Goal: Task Accomplishment & Management: Use online tool/utility

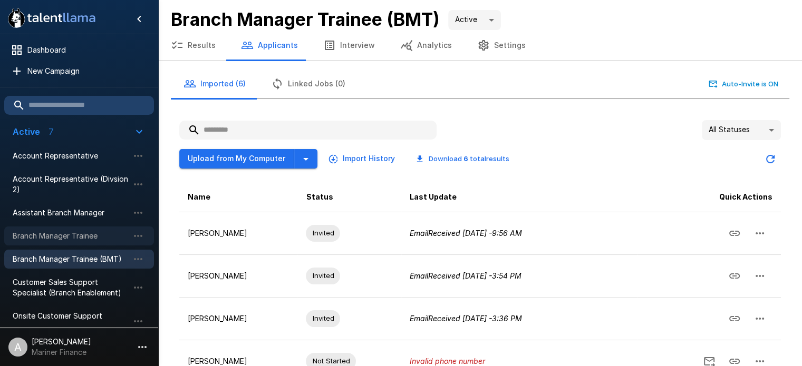
click at [80, 233] on span "Branch Manager Trainee" at bounding box center [71, 236] width 116 height 11
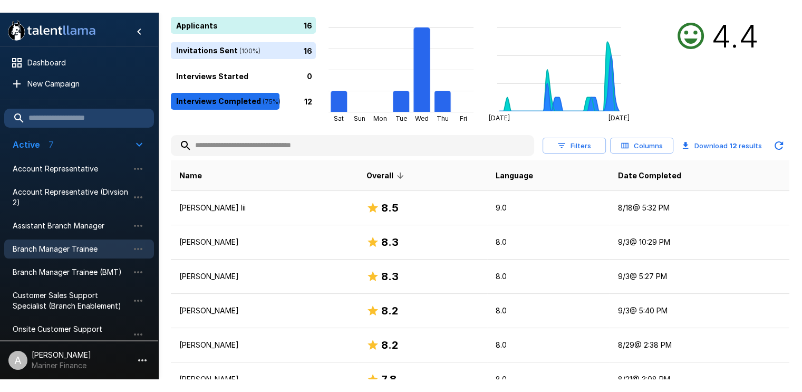
scroll to position [78, 0]
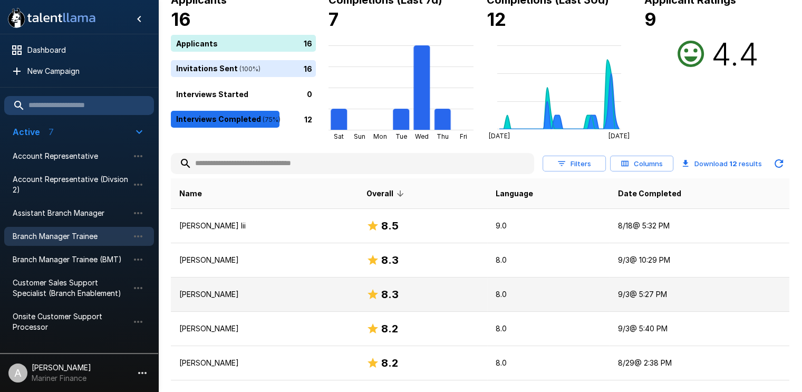
click at [224, 293] on p "[PERSON_NAME]" at bounding box center [264, 294] width 170 height 11
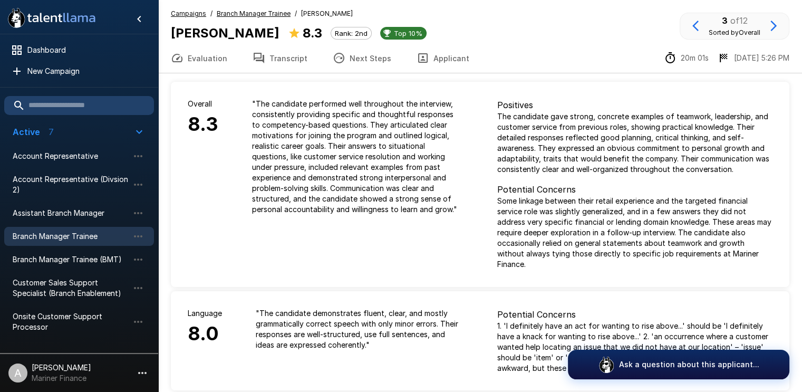
click at [274, 59] on button "Transcript" at bounding box center [280, 58] width 80 height 30
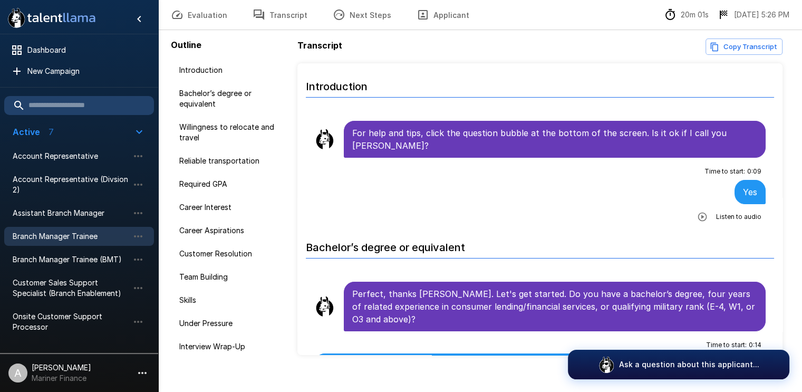
scroll to position [57, 0]
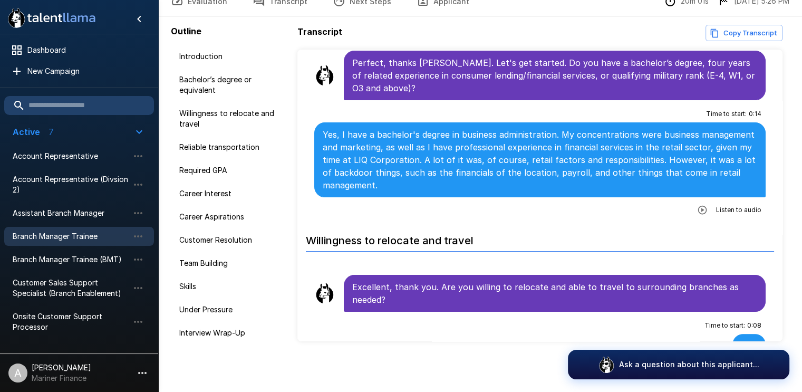
scroll to position [212, 0]
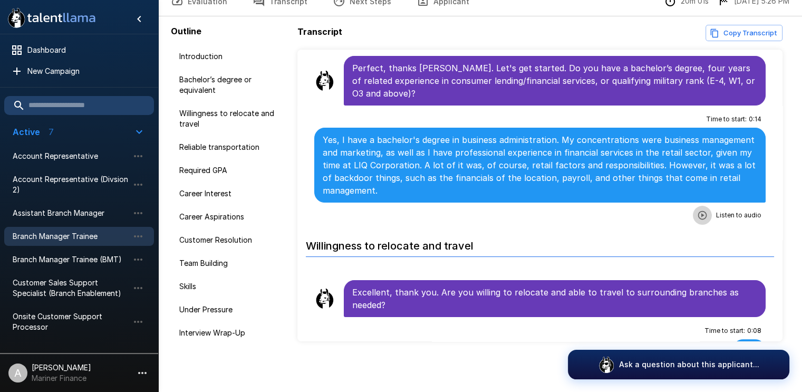
click at [697, 212] on icon "button" at bounding box center [702, 215] width 11 height 11
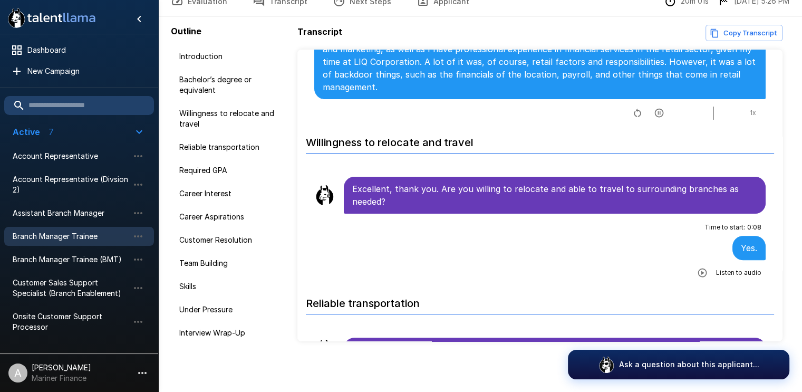
scroll to position [338, 0]
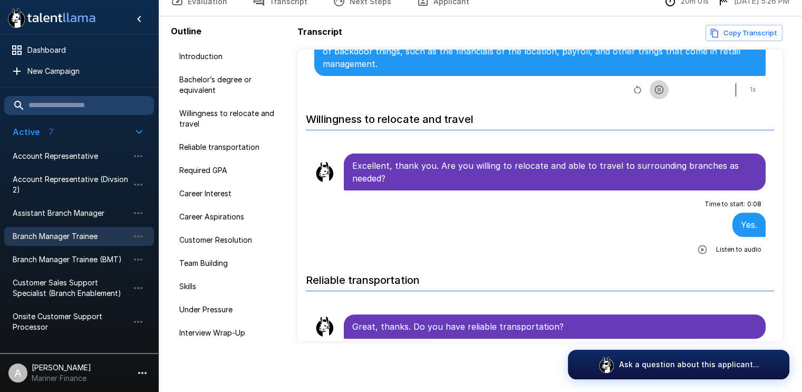
click at [654, 85] on icon "button" at bounding box center [659, 89] width 11 height 11
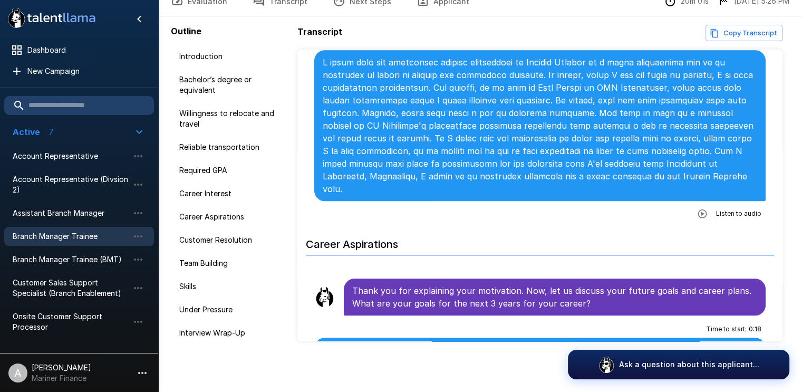
scroll to position [918, 0]
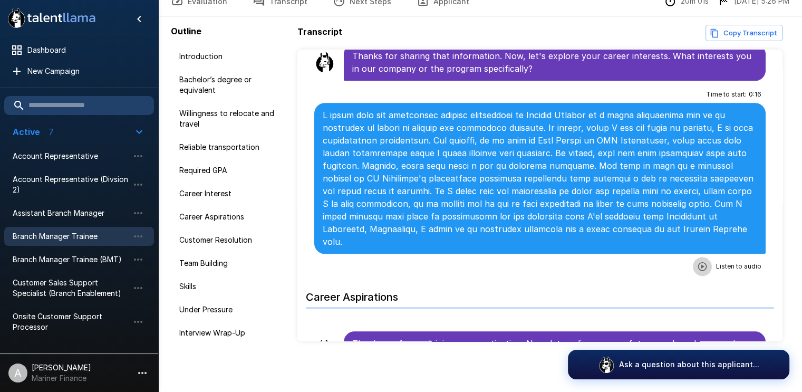
click at [698, 262] on icon "button" at bounding box center [702, 266] width 9 height 9
click at [654, 263] on icon "button" at bounding box center [658, 267] width 9 height 9
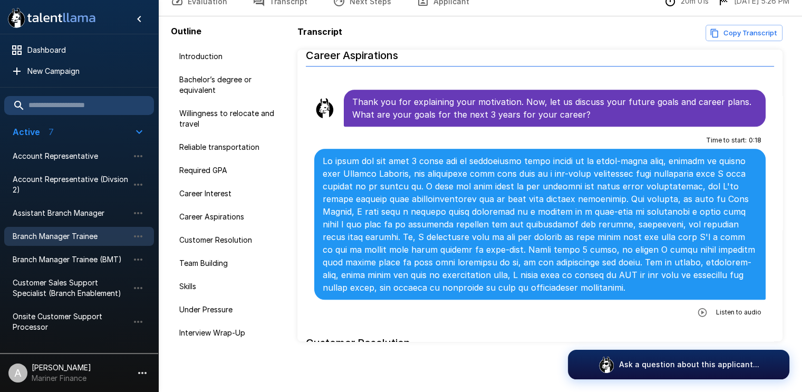
scroll to position [1164, 0]
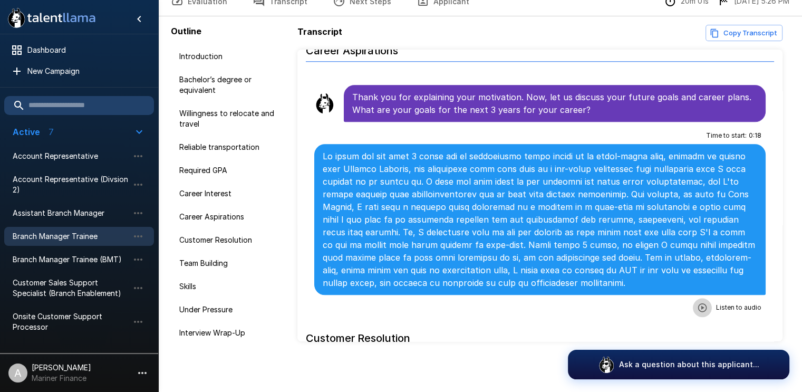
click at [697, 302] on icon "button" at bounding box center [702, 307] width 11 height 11
click at [654, 303] on icon "button" at bounding box center [659, 308] width 11 height 11
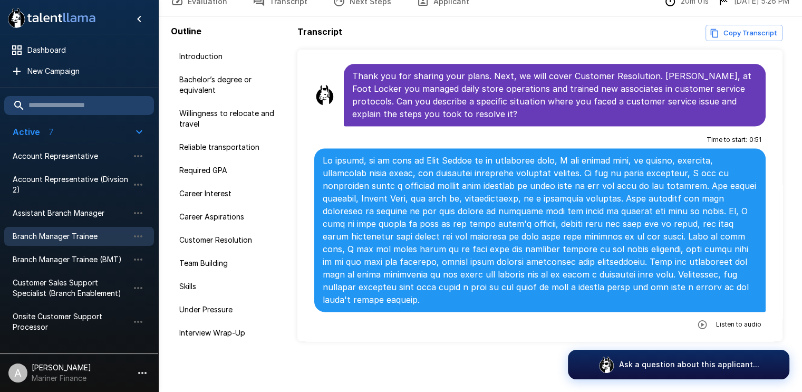
scroll to position [1462, 0]
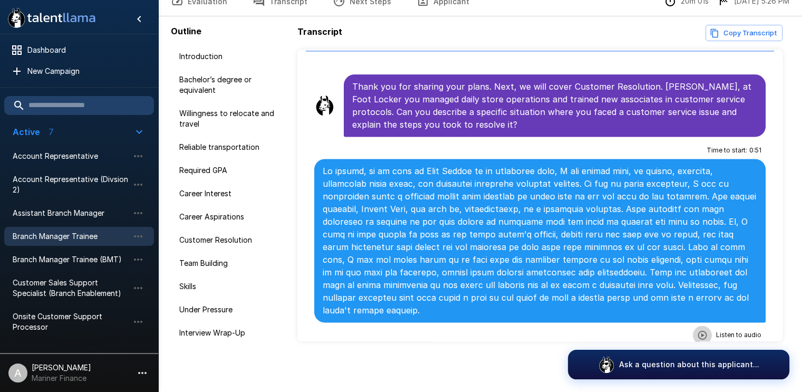
click at [697, 330] on icon "button" at bounding box center [702, 335] width 11 height 11
click at [655, 331] on icon "button" at bounding box center [659, 336] width 11 height 11
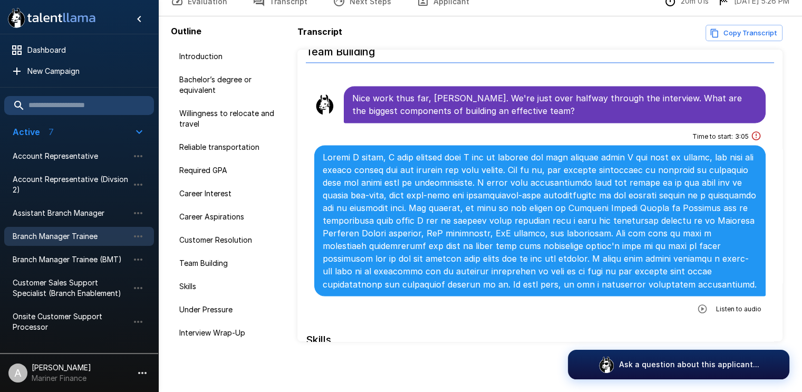
scroll to position [1765, 0]
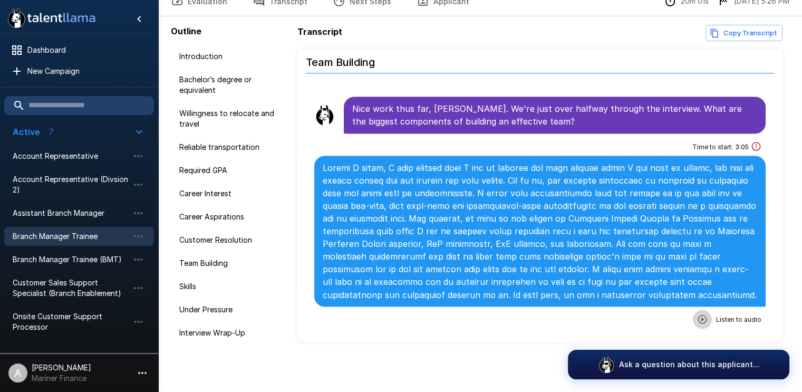
click at [697, 314] on icon "button" at bounding box center [702, 319] width 11 height 11
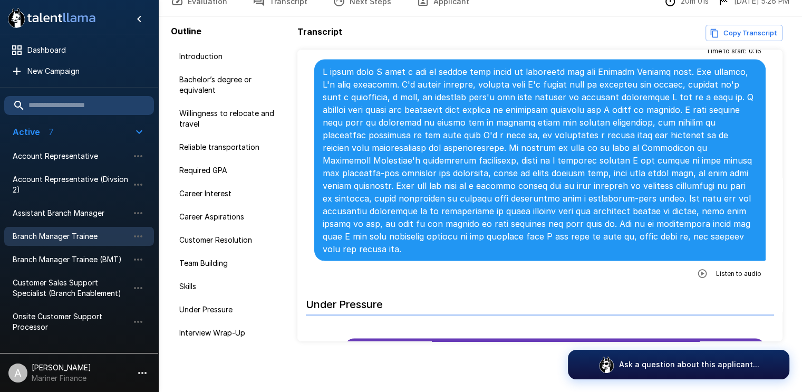
scroll to position [2138, 0]
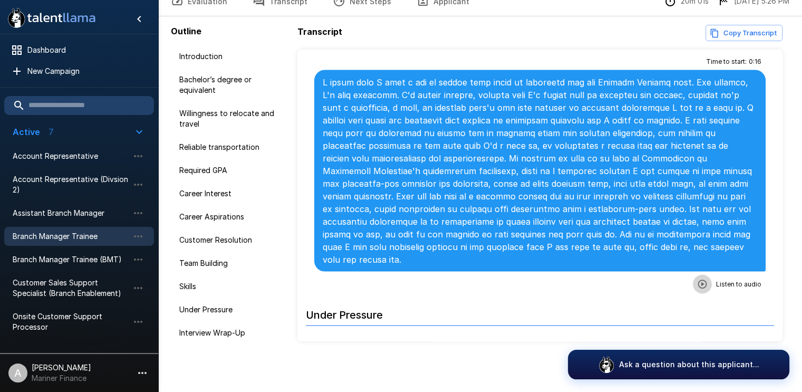
click at [698, 280] on icon "button" at bounding box center [702, 284] width 9 height 9
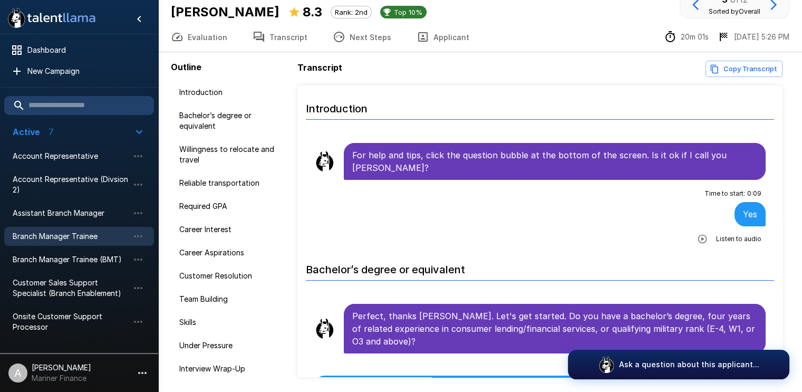
scroll to position [0, 0]
